Goal: Navigation & Orientation: Find specific page/section

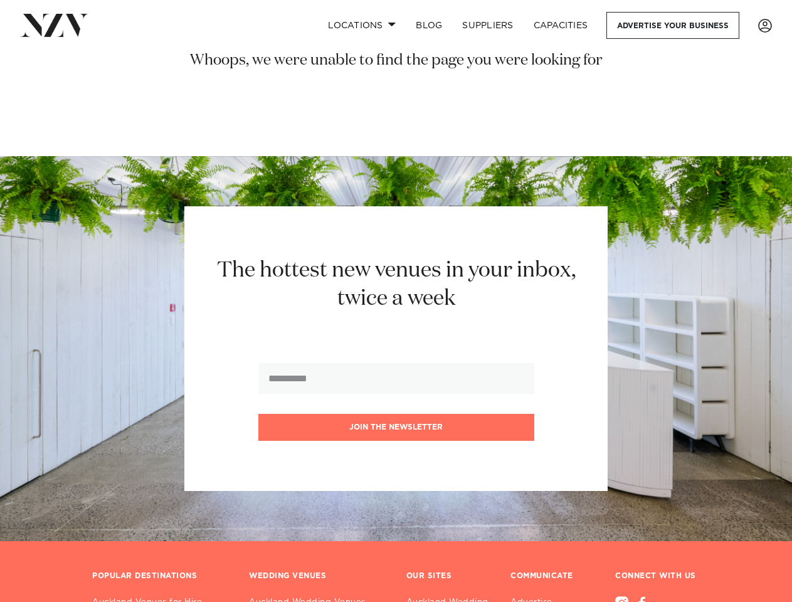
click at [396, 301] on h2 "The hottest new venues in your inbox, twice a week" at bounding box center [396, 285] width 390 height 56
click at [361, 25] on link "Locations" at bounding box center [362, 25] width 88 height 27
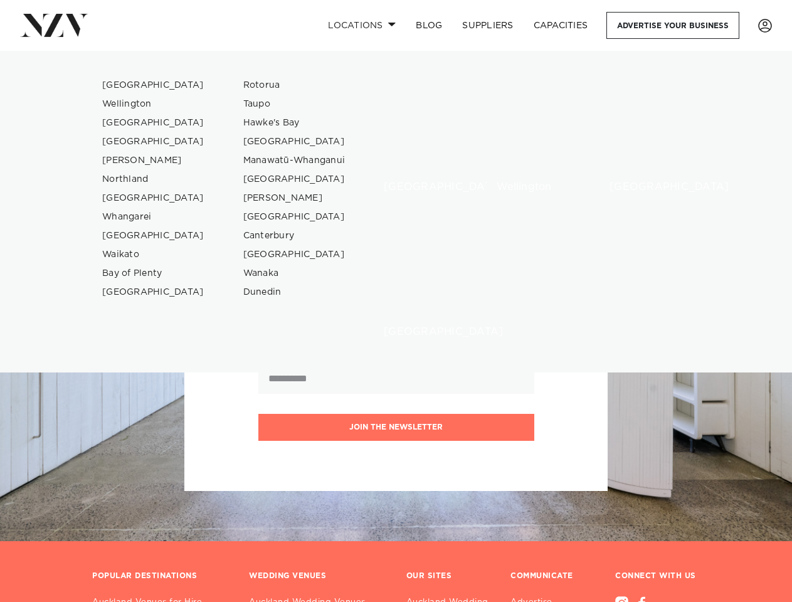
click at [396, 428] on button "Join the newsletter" at bounding box center [396, 427] width 276 height 27
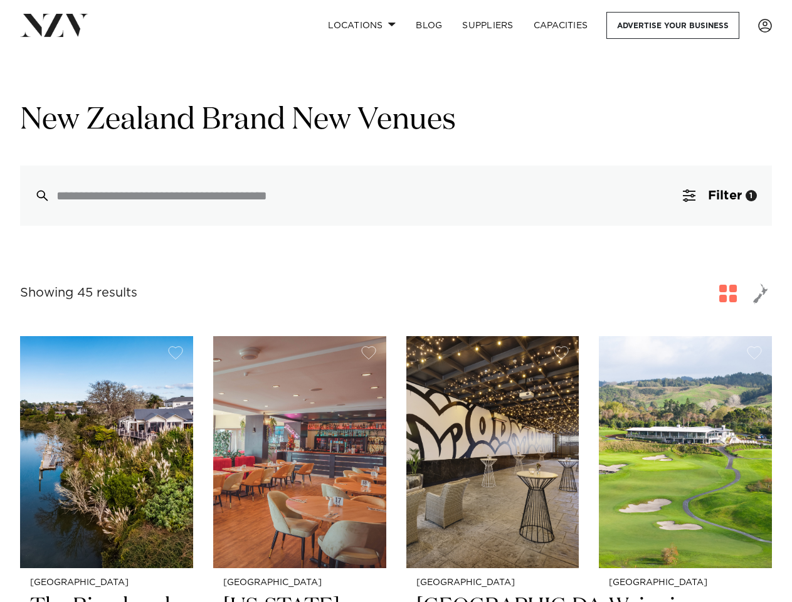
click at [396, 301] on div "Showing 45 results for New Zealand Brand New Venues" at bounding box center [396, 293] width 752 height 23
click at [361, 25] on link "Locations" at bounding box center [362, 25] width 88 height 27
click at [0, 0] on div "[GEOGRAPHIC_DATA]" at bounding box center [0, 0] width 0 height 0
click at [720, 196] on span "Filter" at bounding box center [725, 195] width 34 height 13
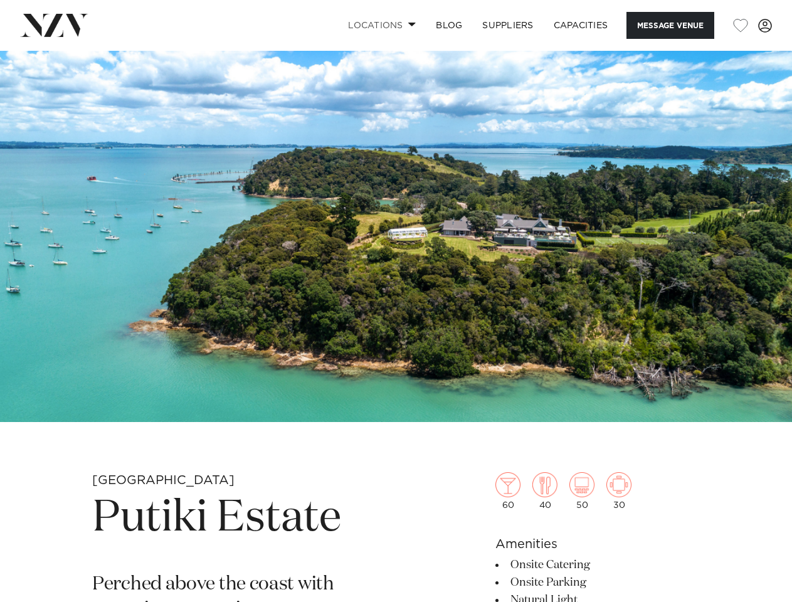
click at [380, 25] on link "Locations" at bounding box center [382, 25] width 88 height 27
click at [670, 25] on button "Message Venue" at bounding box center [671, 25] width 88 height 27
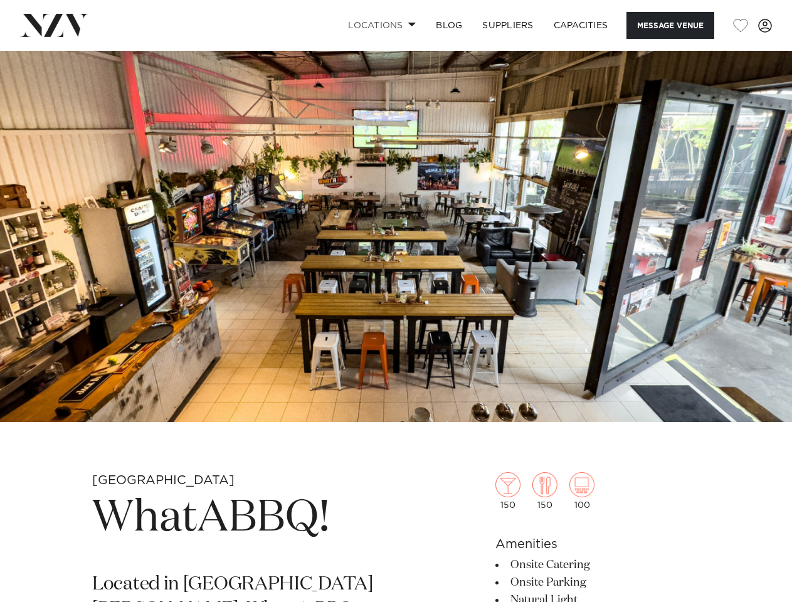
click at [380, 25] on link "Locations" at bounding box center [382, 25] width 88 height 27
click at [670, 25] on button "Message Venue" at bounding box center [671, 25] width 88 height 27
